Goal: Feedback & Contribution: Submit feedback/report problem

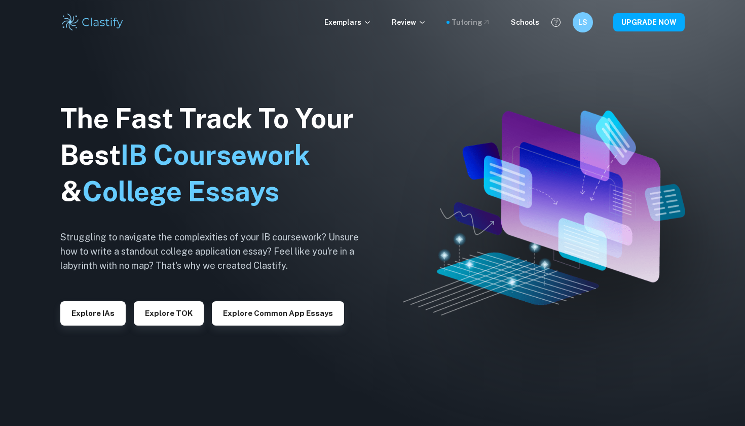
click at [477, 20] on div "Tutoring" at bounding box center [470, 22] width 39 height 11
click at [359, 23] on p "Exemplars" at bounding box center [347, 22] width 47 height 11
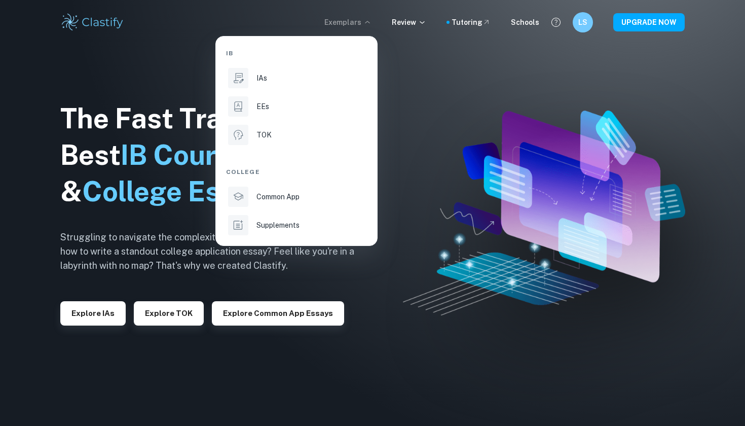
click at [621, 22] on div at bounding box center [372, 213] width 745 height 426
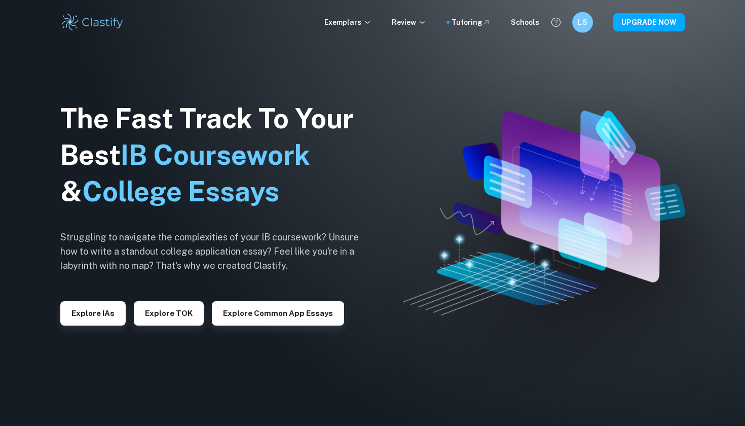
click at [584, 22] on h6 "LS" at bounding box center [583, 23] width 12 height 12
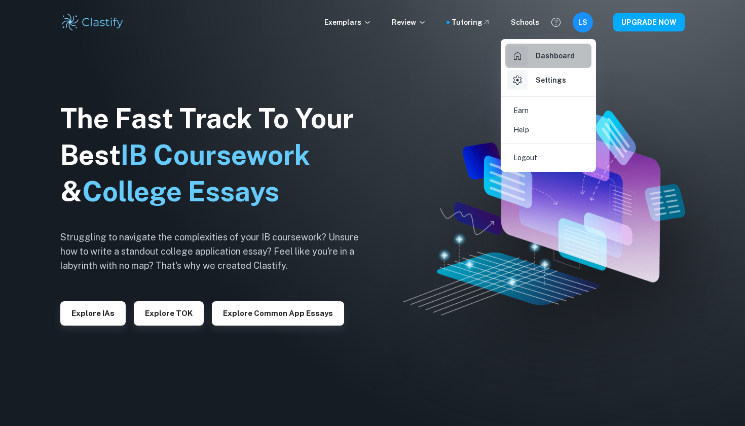
click at [561, 55] on h6 "Dashboard" at bounding box center [555, 55] width 39 height 11
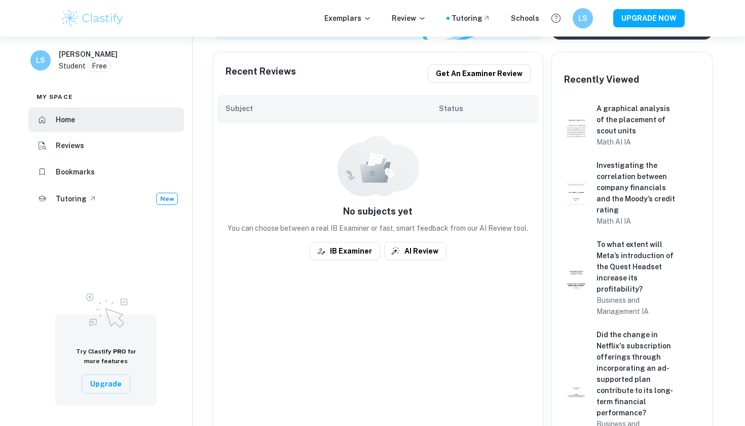
scroll to position [197, 0]
click at [86, 147] on li "Reviews" at bounding box center [106, 146] width 156 height 24
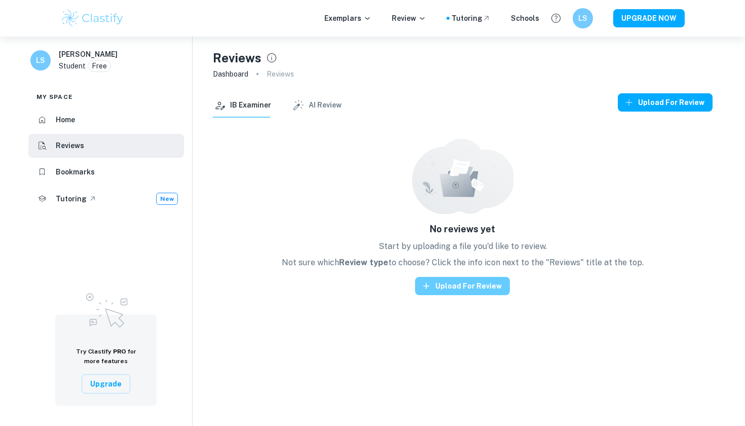
click at [452, 289] on button "Upload for review" at bounding box center [462, 286] width 95 height 18
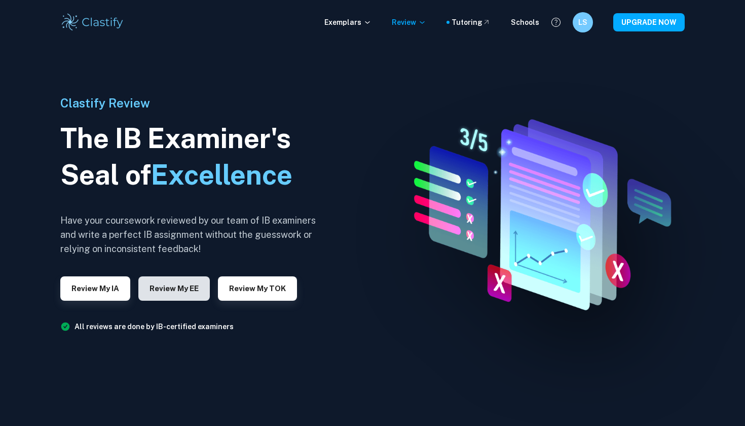
click at [182, 286] on button "Review my EE" at bounding box center [173, 288] width 71 height 24
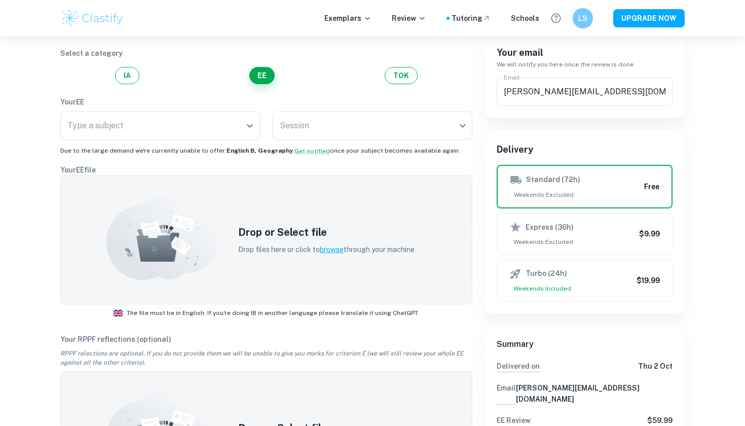
scroll to position [106, 0]
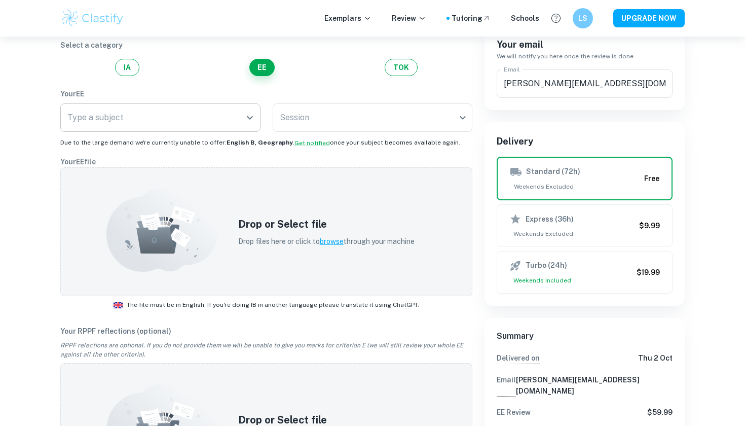
click at [170, 124] on input "Type a subject" at bounding box center [153, 117] width 176 height 19
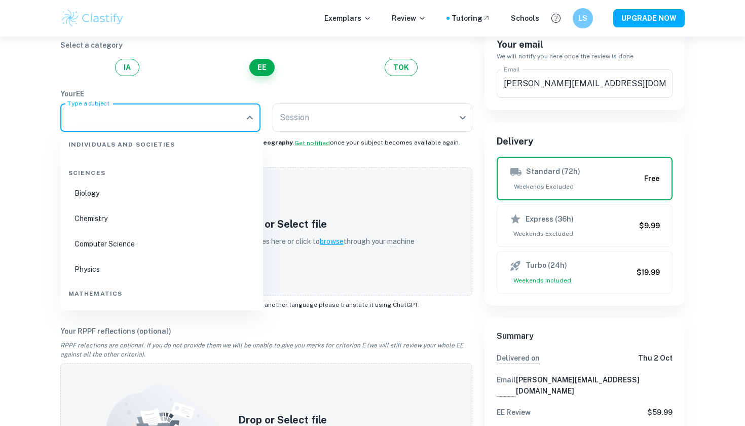
scroll to position [274, 0]
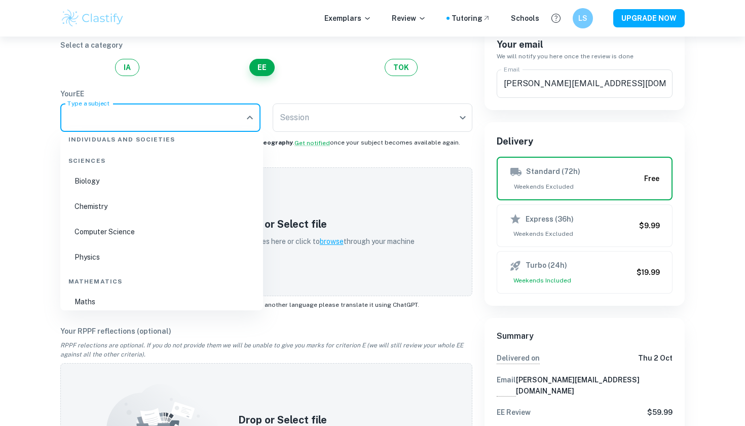
click at [137, 208] on li "Chemistry" at bounding box center [161, 206] width 195 height 23
type input "Chemistry"
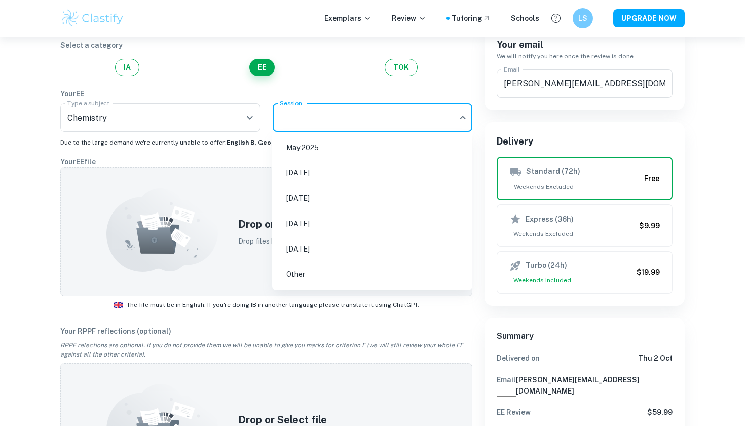
click at [341, 110] on body "We value your privacy We use cookies to enhance your browsing experience, serve…" at bounding box center [372, 143] width 745 height 426
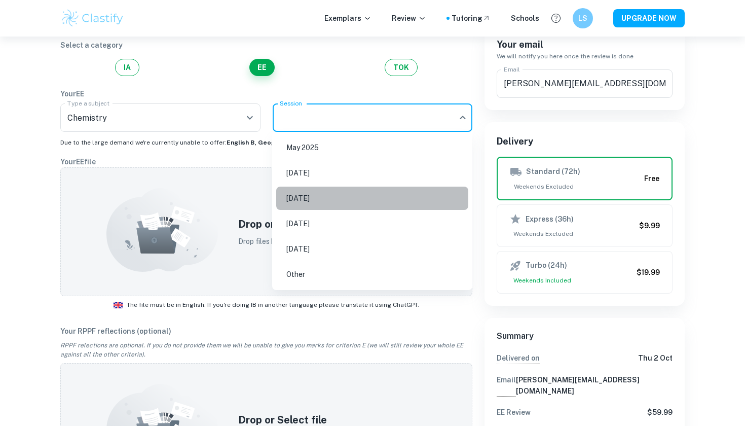
click at [330, 199] on li "[DATE]" at bounding box center [372, 197] width 192 height 23
type input "M26"
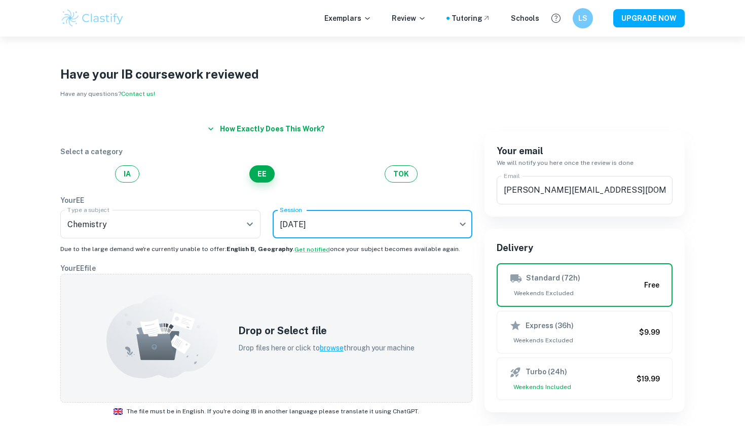
scroll to position [4, 0]
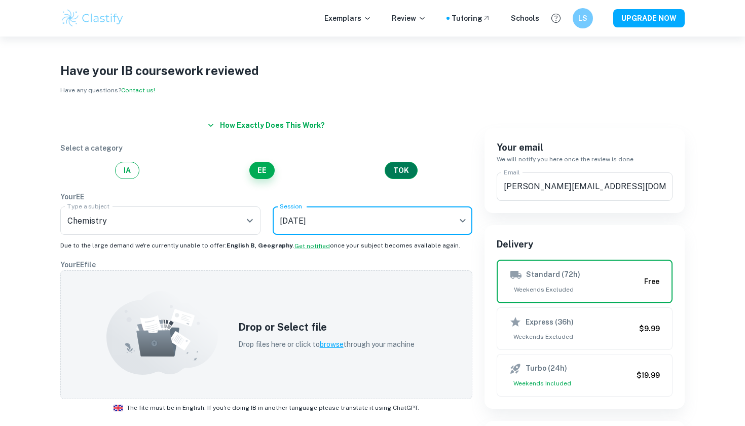
click at [402, 169] on button "TOK" at bounding box center [401, 170] width 33 height 17
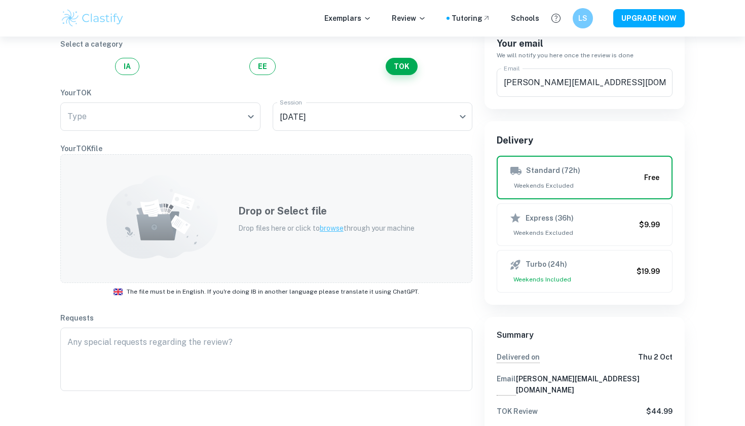
scroll to position [101, 0]
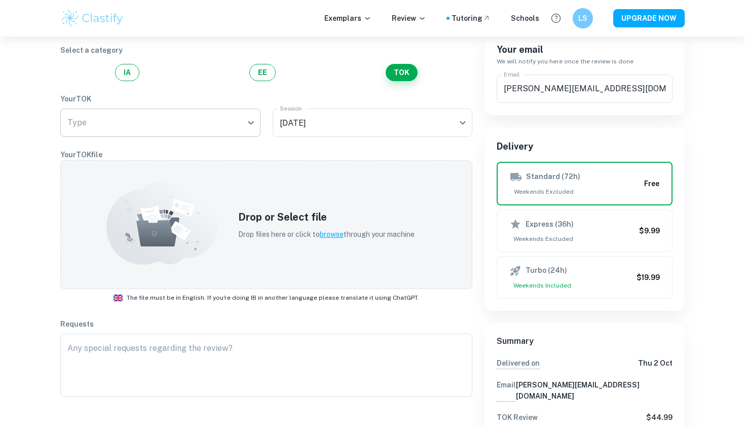
click at [193, 120] on body "We value your privacy We use cookies to enhance your browsing experience, serve…" at bounding box center [372, 148] width 745 height 426
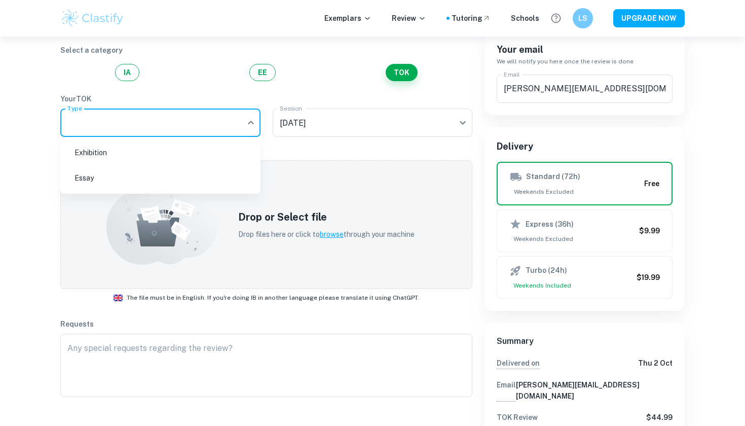
click at [191, 126] on div at bounding box center [372, 213] width 745 height 426
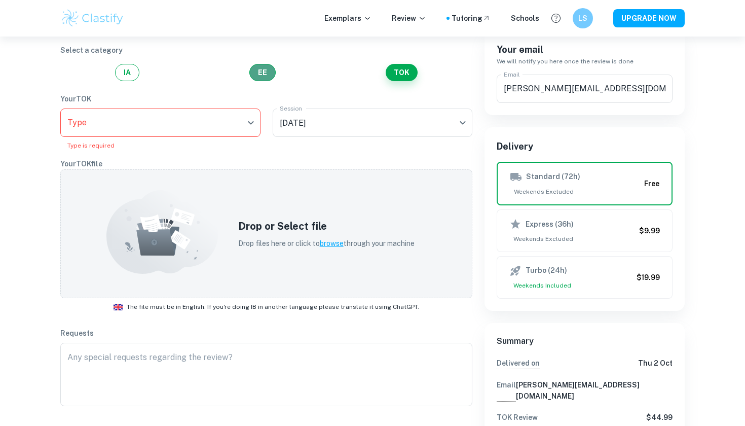
click at [272, 72] on button "EE" at bounding box center [262, 72] width 26 height 17
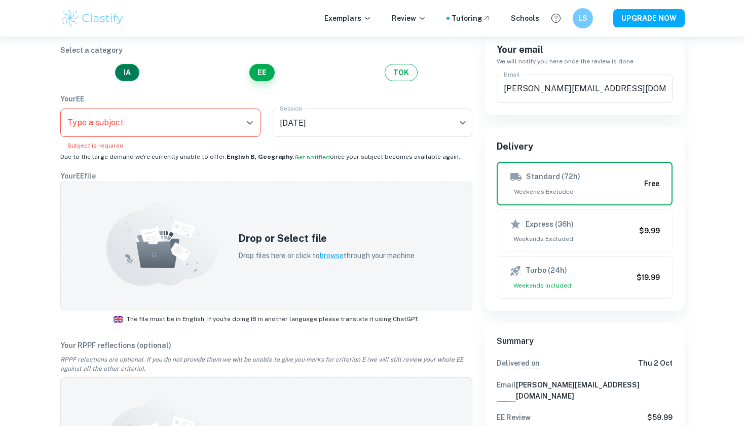
click at [129, 76] on button "IA" at bounding box center [127, 72] width 24 height 17
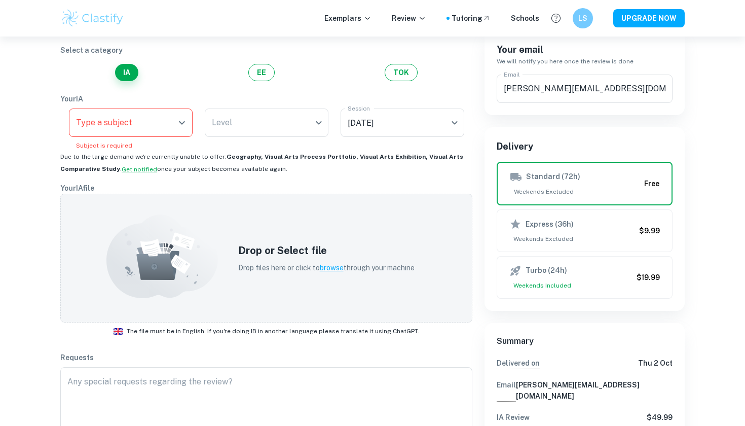
click at [248, 85] on div "How exactly does this work? Select a category IA EE TOK Your IA Type a subject …" at bounding box center [260, 320] width 424 height 629
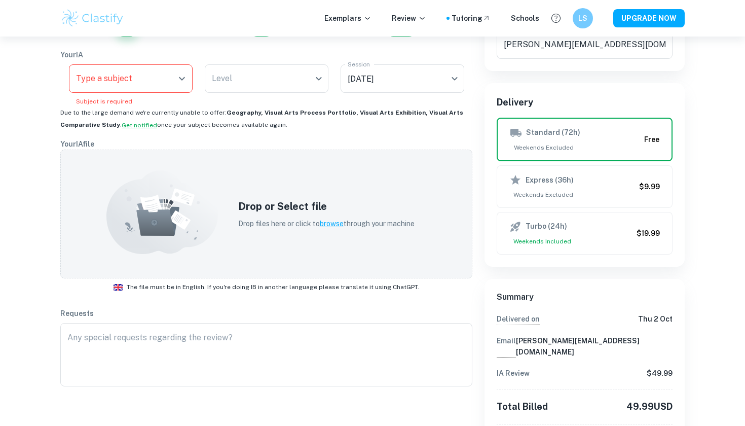
scroll to position [140, 0]
